Goal: Book appointment/travel/reservation

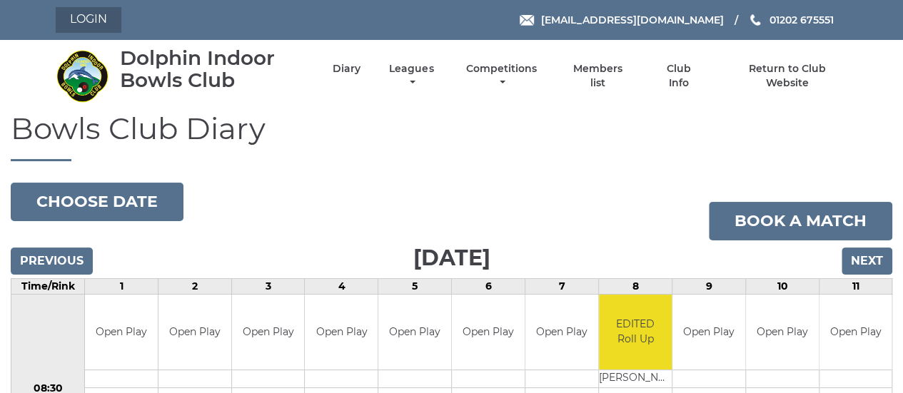
click at [94, 18] on link "Login" at bounding box center [89, 20] width 66 height 26
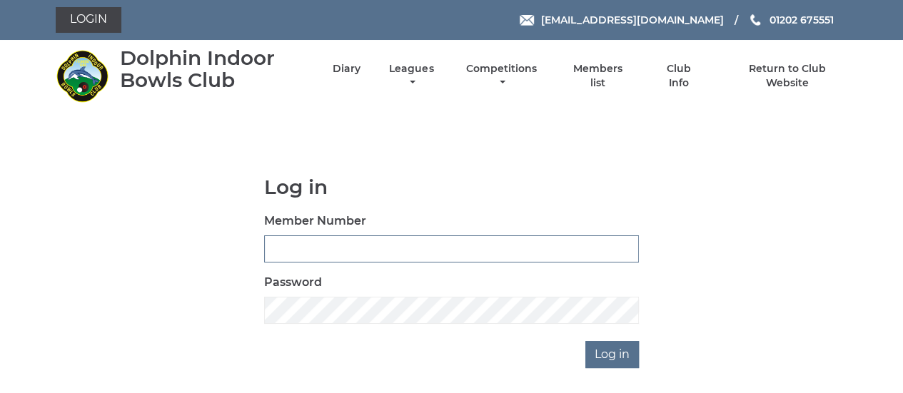
click at [323, 250] on input "Member Number" at bounding box center [451, 248] width 375 height 27
type input "2889"
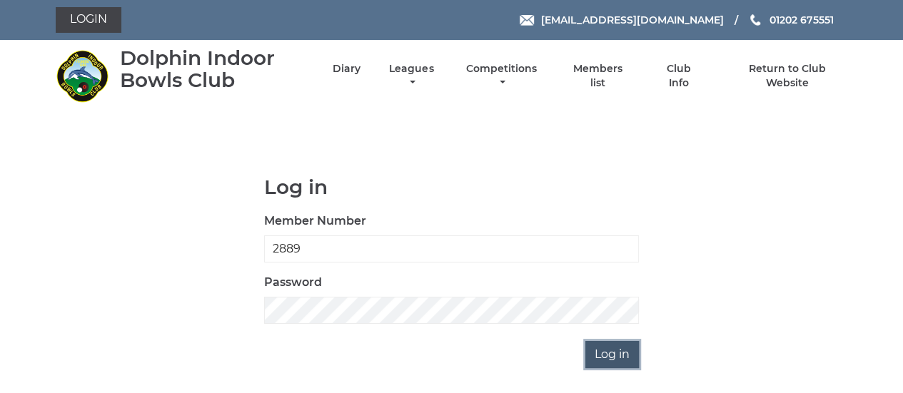
click at [609, 352] on input "Log in" at bounding box center [612, 354] width 54 height 27
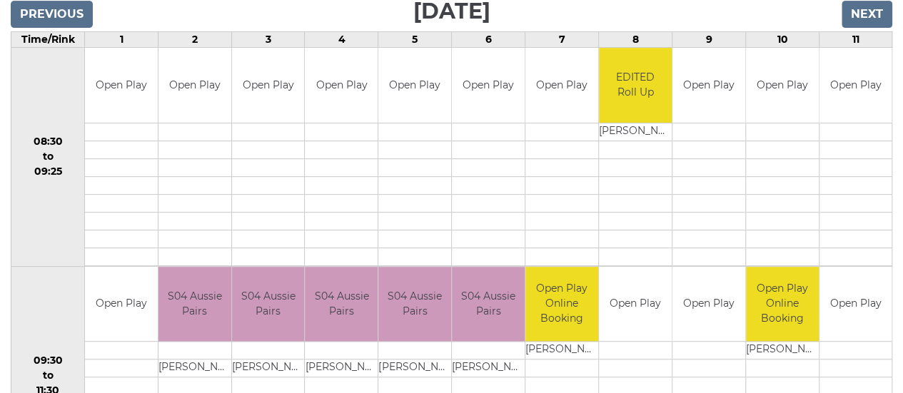
scroll to position [71, 0]
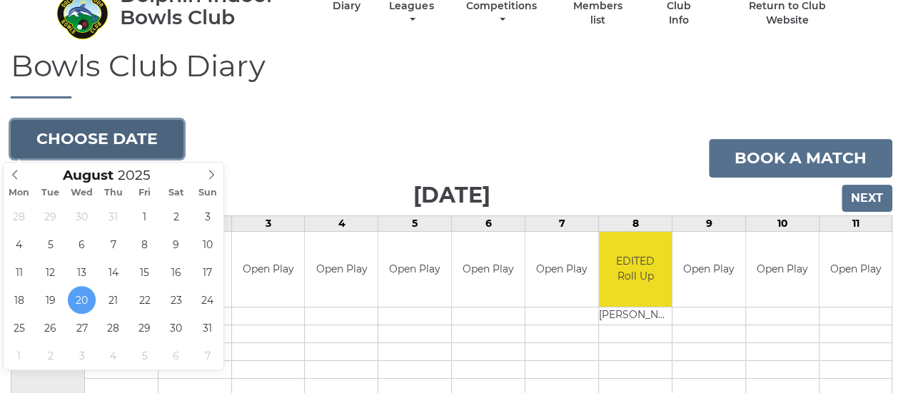
click at [78, 136] on button "Choose date" at bounding box center [97, 139] width 173 height 39
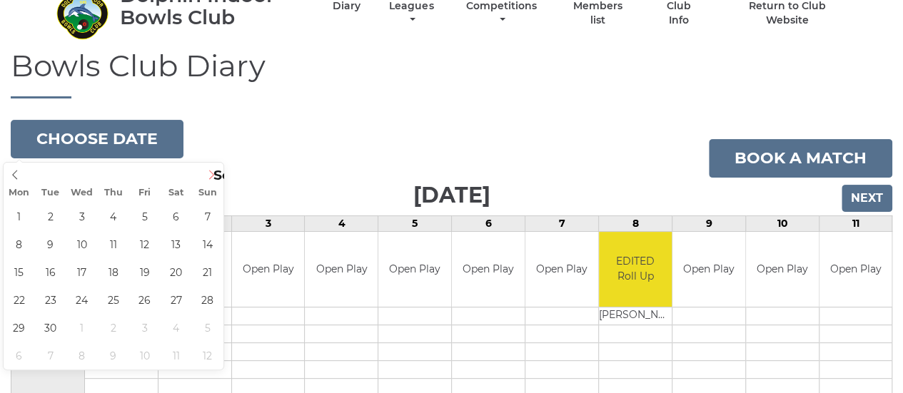
click at [210, 171] on icon at bounding box center [211, 175] width 5 height 9
click at [12, 174] on icon at bounding box center [15, 175] width 10 height 10
type input "[DATE]"
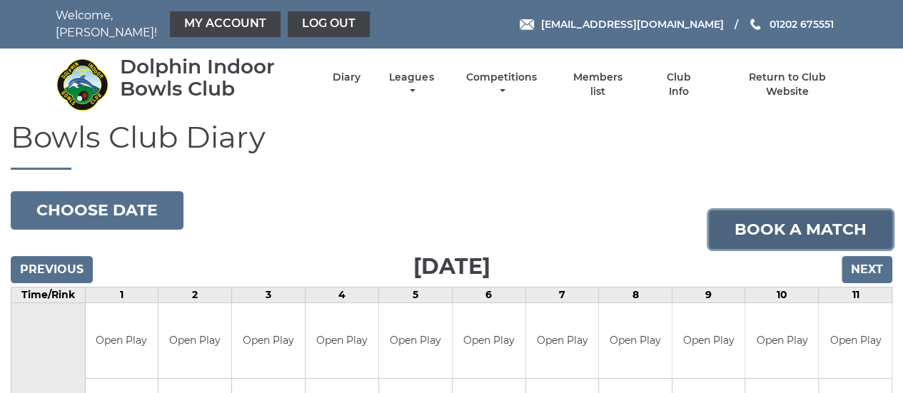
click at [741, 223] on link "Book a match" at bounding box center [800, 229] width 183 height 39
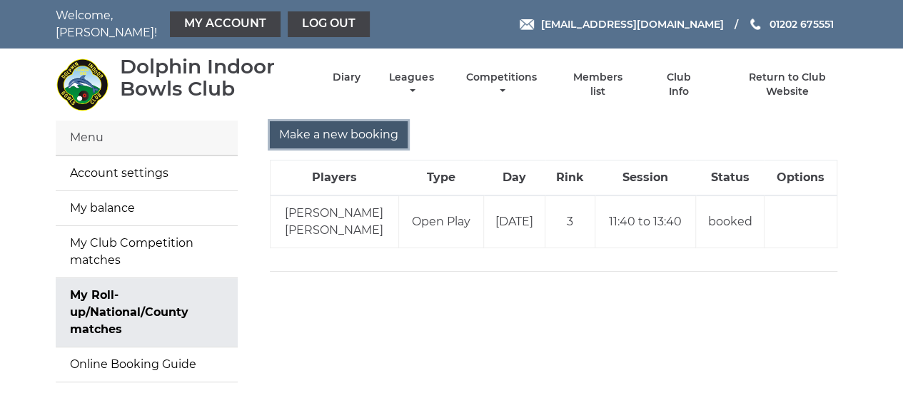
click at [341, 132] on input "Make a new booking" at bounding box center [339, 134] width 138 height 27
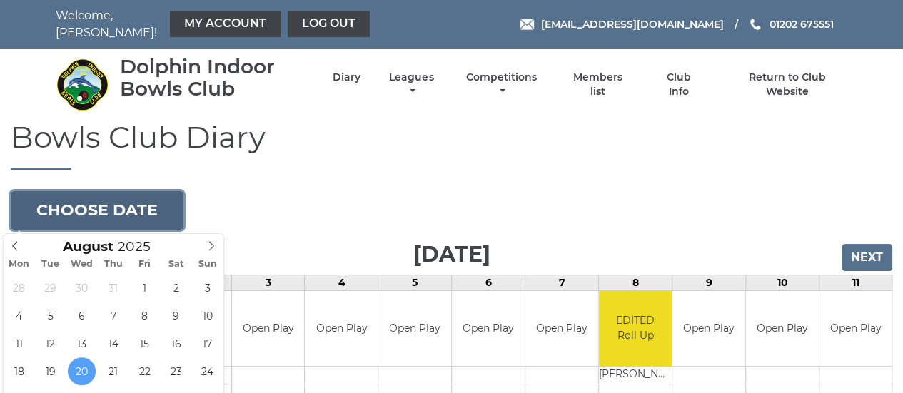
click at [100, 206] on button "Choose date" at bounding box center [97, 210] width 173 height 39
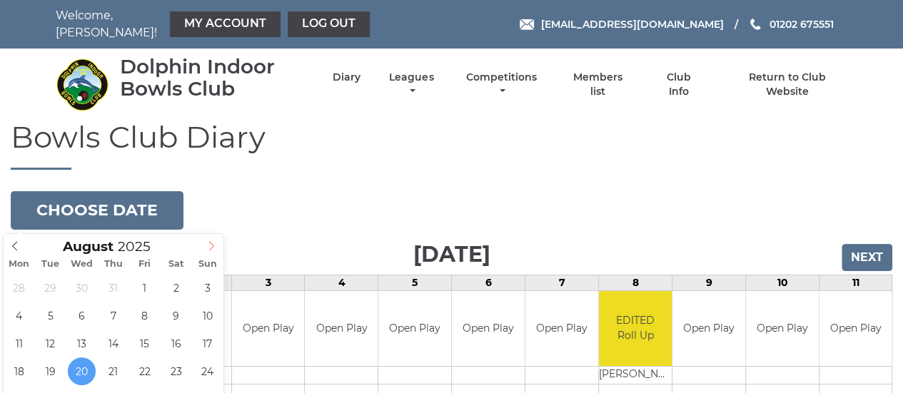
click at [212, 246] on icon at bounding box center [211, 246] width 10 height 10
type input "[DATE]"
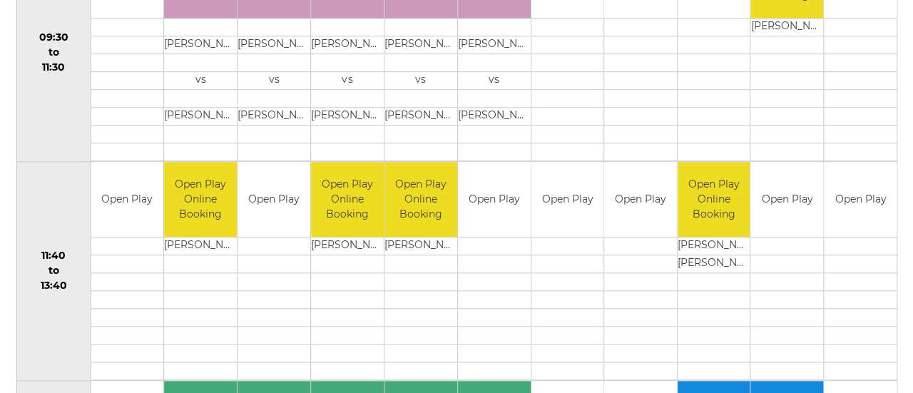
scroll to position [571, 0]
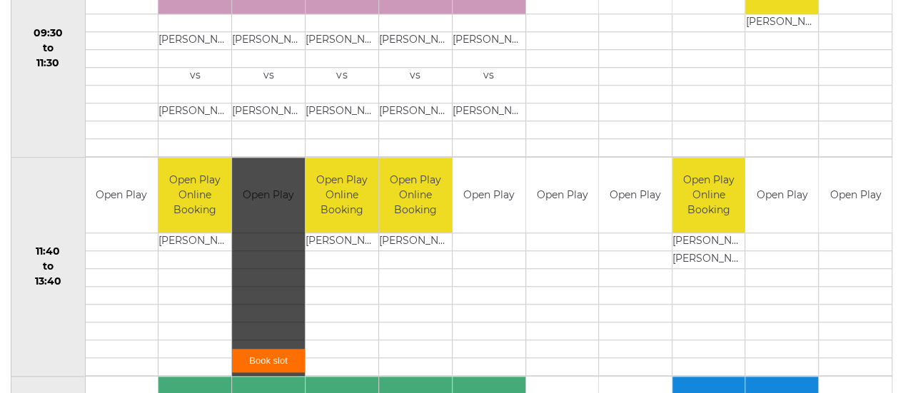
click at [259, 355] on link "Book slot" at bounding box center [268, 361] width 73 height 24
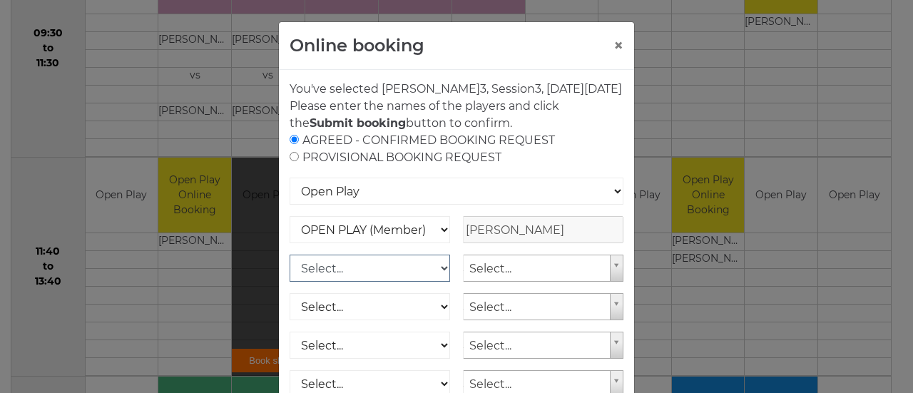
click at [435, 282] on select "Select... OPEN PLAY (Member) OPEN PLAY (Visitor) OPEN PLAY 1 HOUR (Member) OPEN…" at bounding box center [370, 268] width 161 height 27
select select "1_12"
click at [290, 271] on select "Select... OPEN PLAY (Member) OPEN PLAY (Visitor) OPEN PLAY 1 HOUR (Member) OPEN…" at bounding box center [370, 268] width 161 height 27
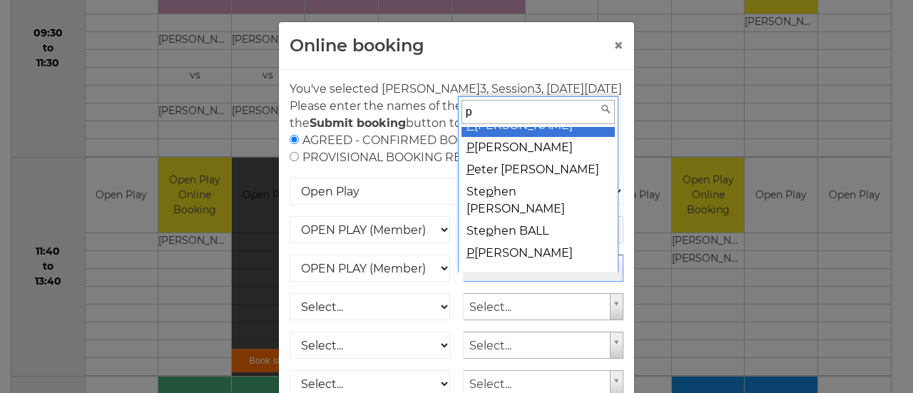
scroll to position [0, 0]
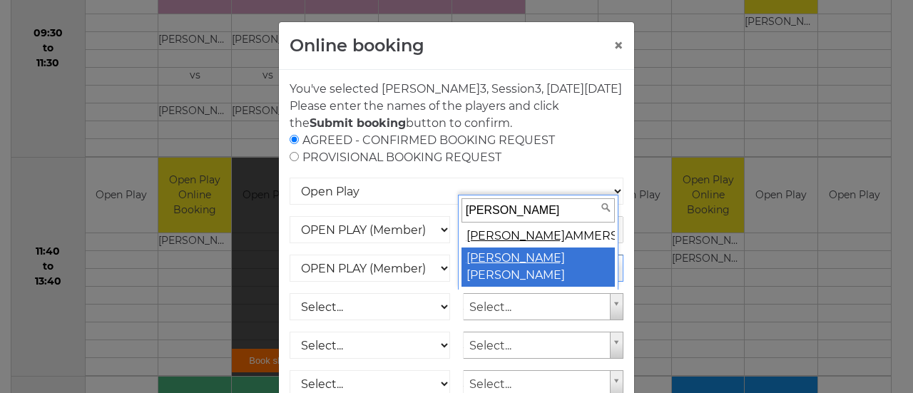
type input "peter h"
select select "776"
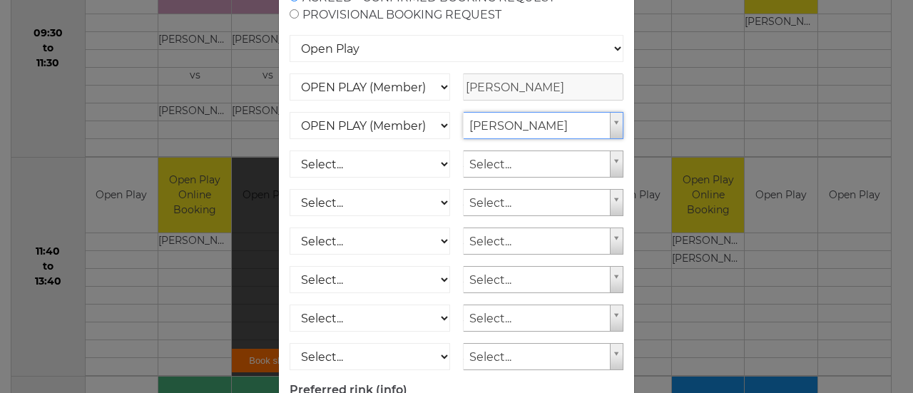
scroll to position [268, 0]
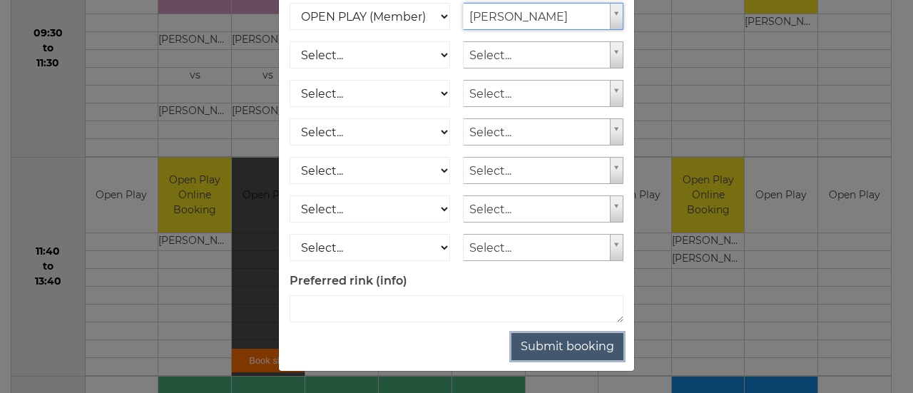
click at [577, 348] on button "Submit booking" at bounding box center [568, 346] width 112 height 27
click at [531, 348] on button "Submit booking" at bounding box center [568, 346] width 112 height 27
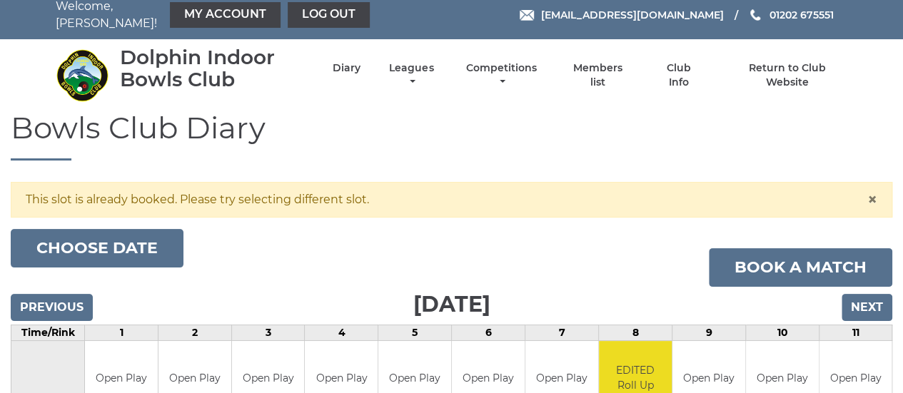
scroll to position [8, 0]
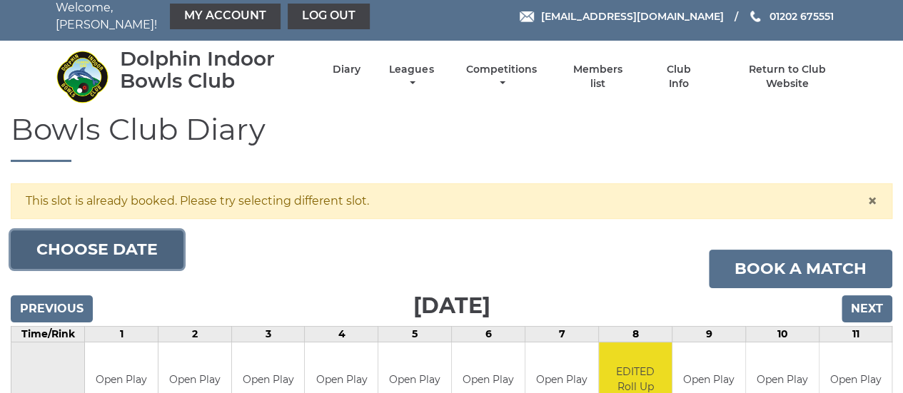
click at [133, 245] on button "Choose date" at bounding box center [97, 249] width 173 height 39
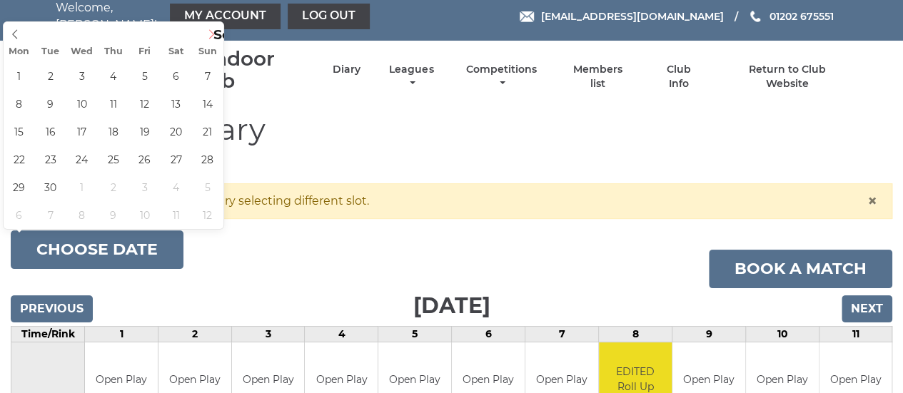
click at [213, 32] on icon at bounding box center [211, 33] width 5 height 9
type input "[DATE]"
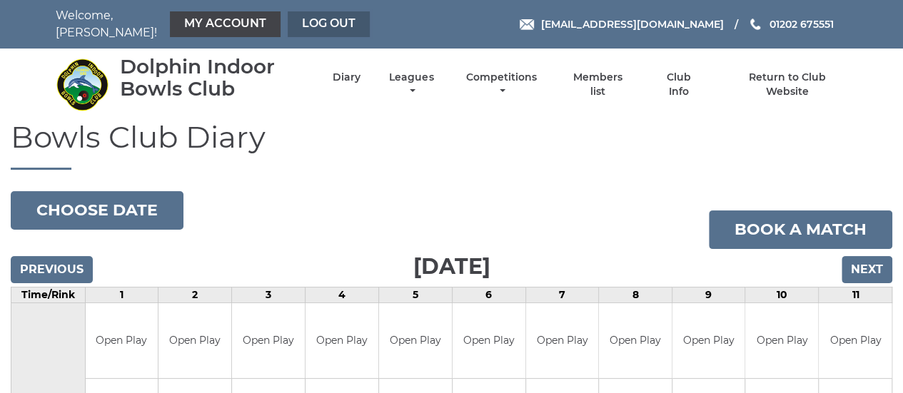
click at [331, 21] on link "Log out" at bounding box center [329, 24] width 82 height 26
